Goal: Task Accomplishment & Management: Complete application form

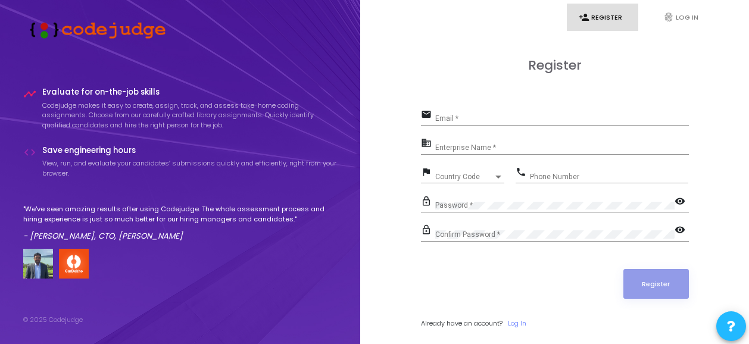
click at [533, 123] on input "Email *" at bounding box center [562, 118] width 254 height 8
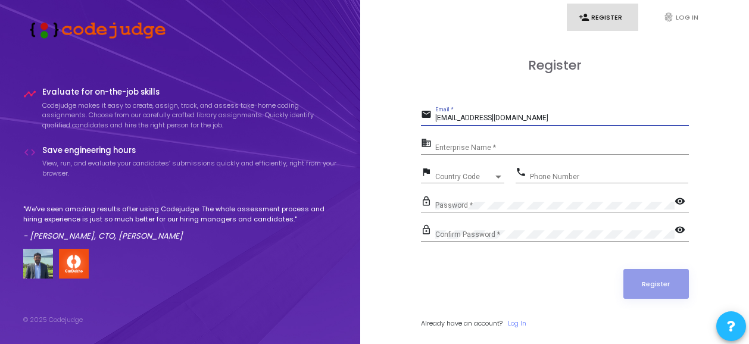
type input "[EMAIL_ADDRESS][DOMAIN_NAME]"
click at [533, 147] on input "Enterprise Name *" at bounding box center [562, 148] width 254 height 8
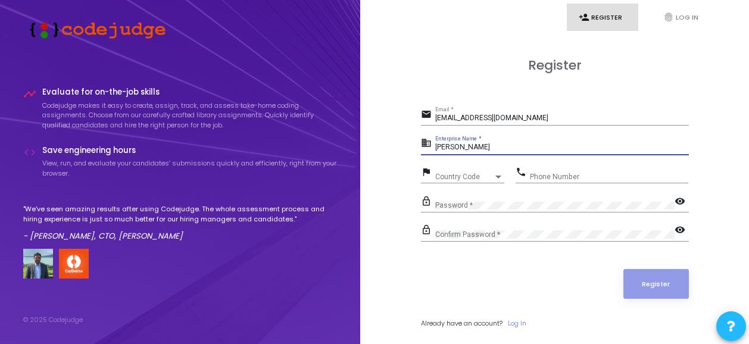
type input "[PERSON_NAME]"
click at [460, 173] on span "Country Code" at bounding box center [464, 176] width 58 height 7
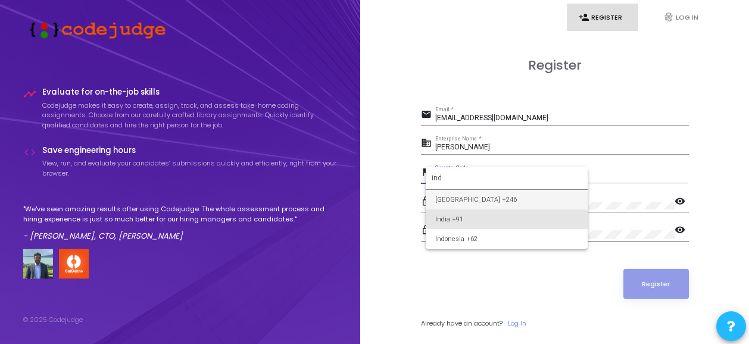
type input "ind"
click at [490, 222] on span "India +91" at bounding box center [506, 220] width 143 height 20
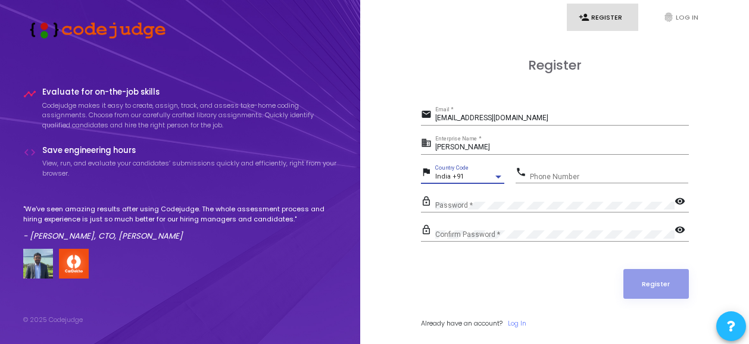
click at [567, 178] on input "Phone Number" at bounding box center [609, 177] width 158 height 8
type input "9040066266"
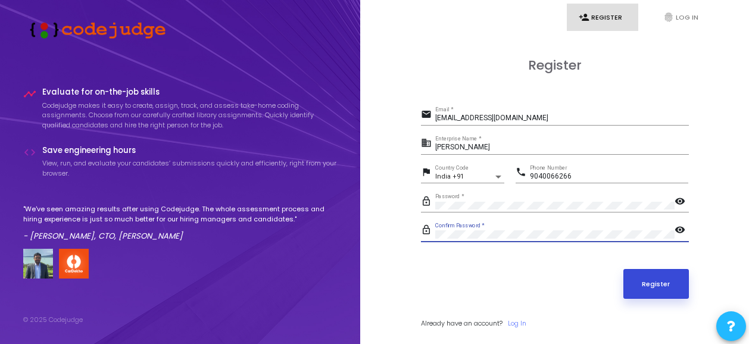
click at [665, 283] on button "Register" at bounding box center [657, 284] width 66 height 30
click at [658, 282] on button "Register" at bounding box center [657, 284] width 66 height 30
